Goal: Check status

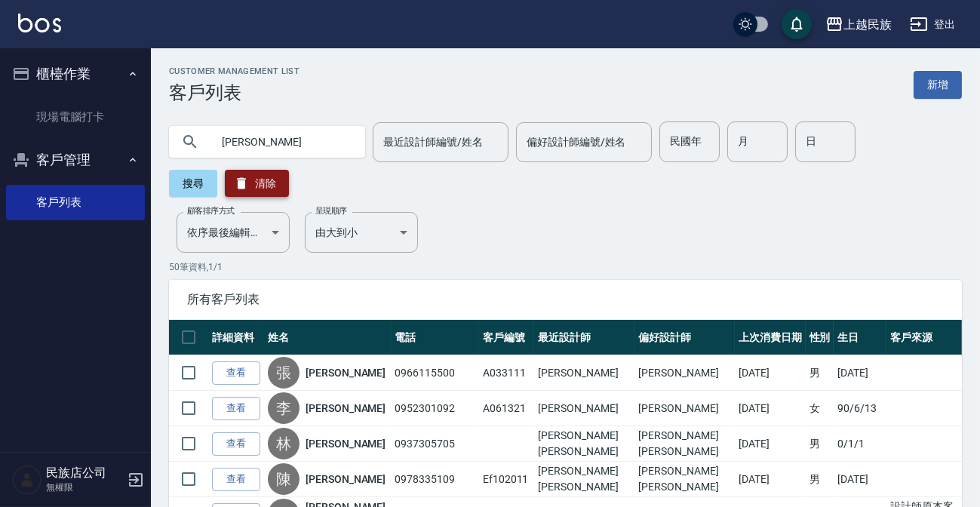
type input "[PERSON_NAME]"
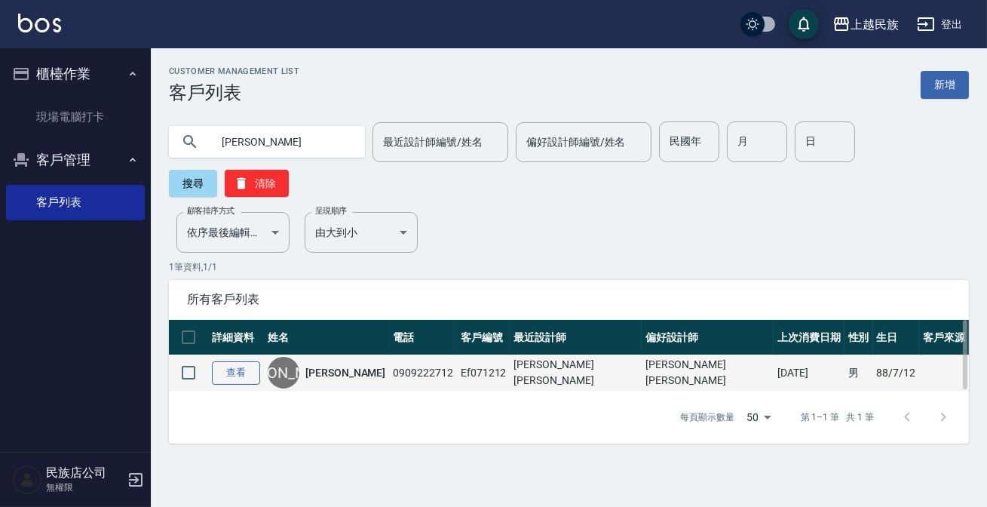
click at [247, 376] on link "查看" at bounding box center [236, 372] width 48 height 23
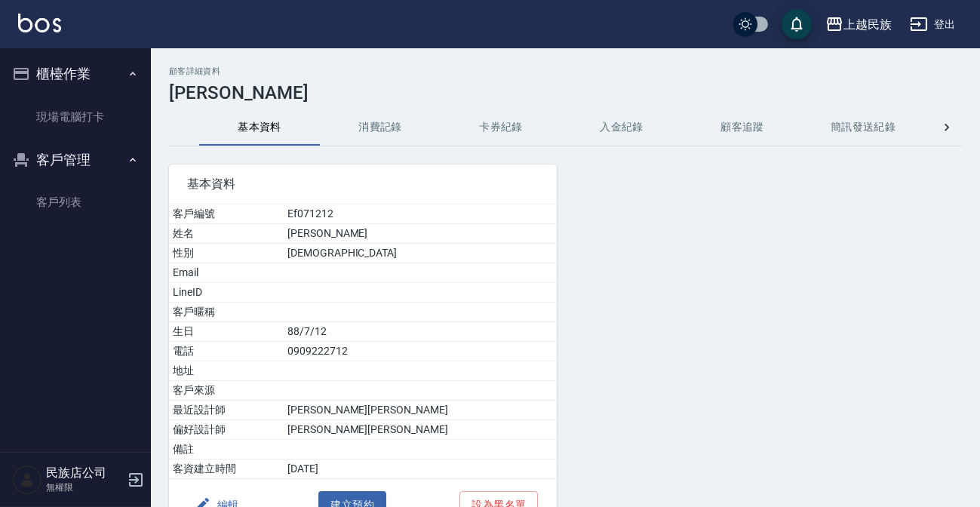
click at [403, 132] on button "消費記錄" at bounding box center [380, 127] width 121 height 36
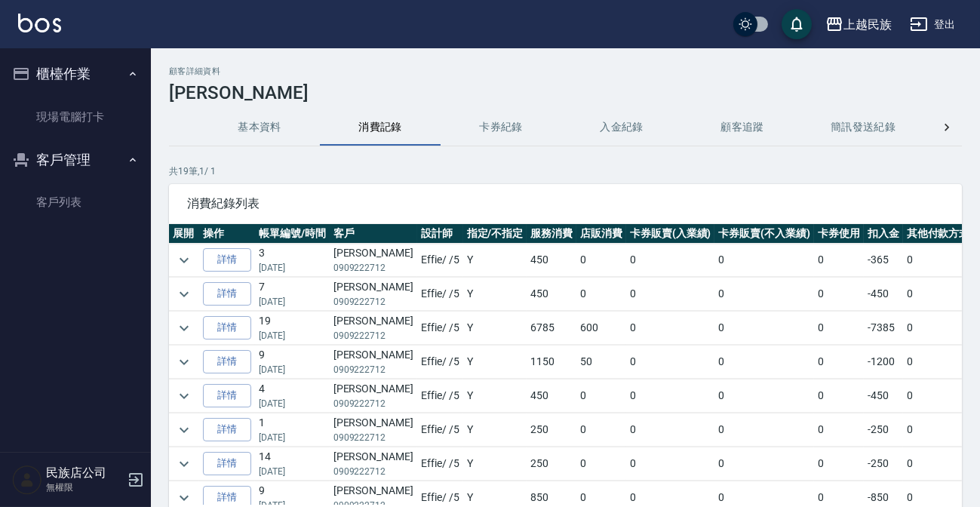
click at [494, 136] on button "卡券紀錄" at bounding box center [500, 127] width 121 height 36
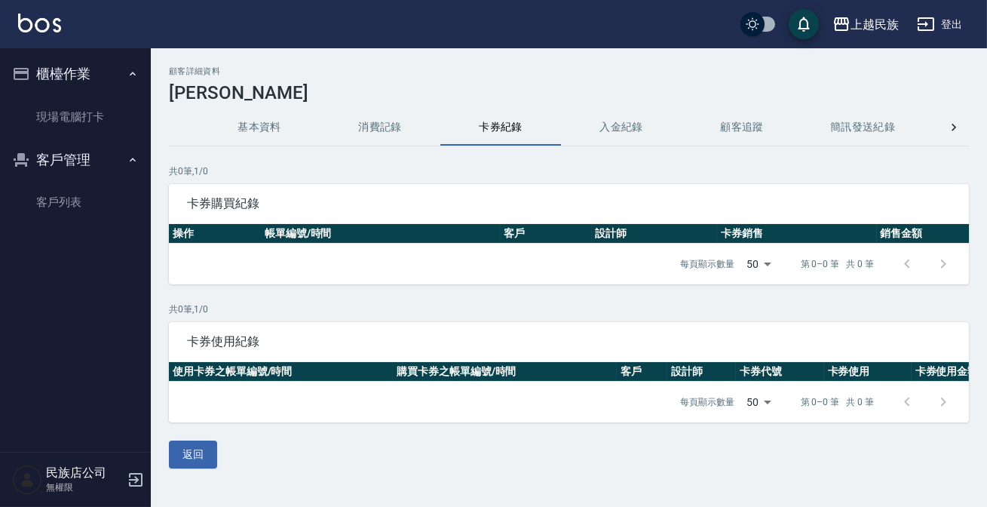
click at [607, 129] on button "入金紀錄" at bounding box center [621, 127] width 121 height 36
